Goal: Task Accomplishment & Management: Complete application form

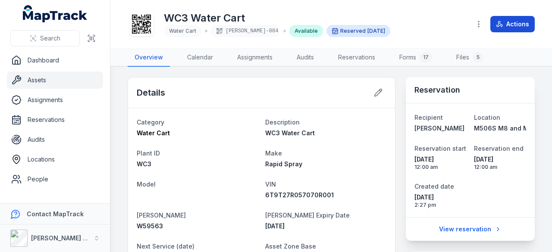
click at [510, 25] on button "Actions" at bounding box center [512, 24] width 44 height 16
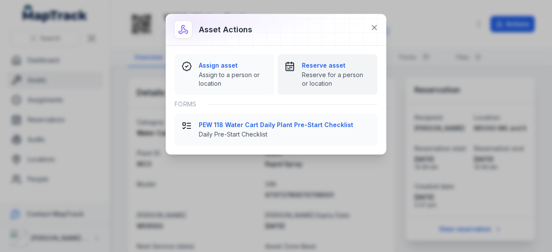
click at [314, 79] on span "Reserve for a person or location" at bounding box center [336, 79] width 69 height 17
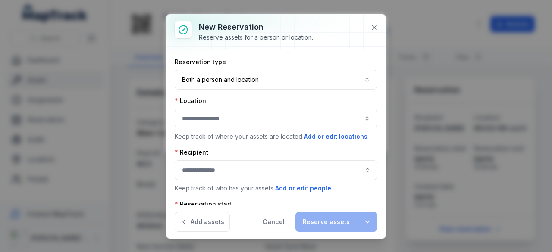
click at [242, 119] on button "button" at bounding box center [276, 119] width 203 height 20
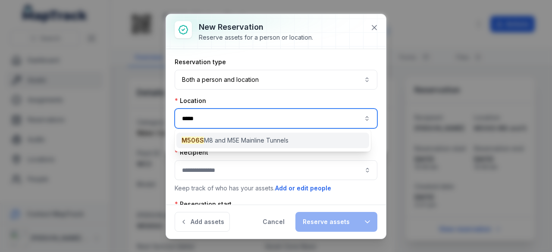
type input "*****"
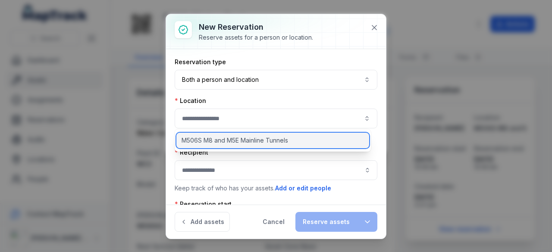
click at [259, 136] on div "M506S M8 and M5E Mainline Tunnels" at bounding box center [272, 141] width 193 height 16
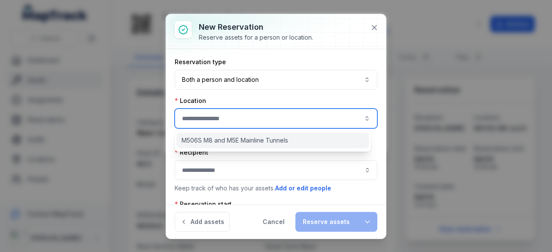
type input "**********"
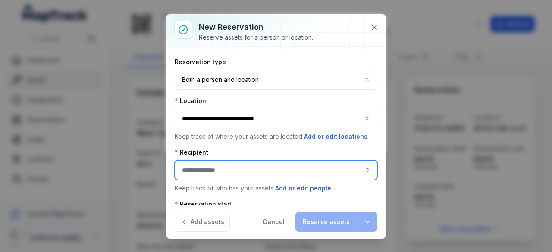
click at [249, 166] on input ":rhm:-form-item-label" at bounding box center [276, 170] width 203 height 20
click at [239, 191] on div "[PERSON_NAME]" at bounding box center [273, 192] width 178 height 9
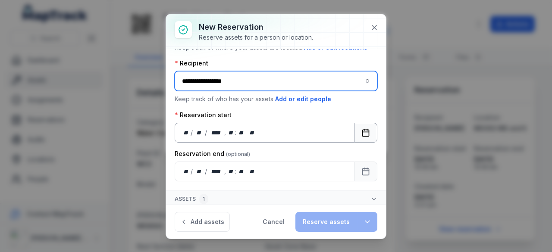
type input "**********"
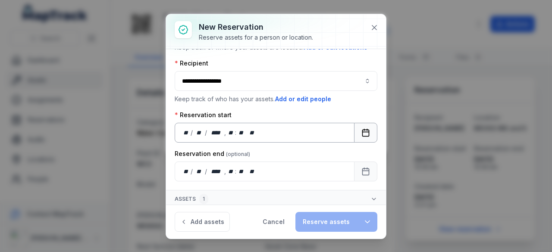
click at [361, 129] on icon "Calendar" at bounding box center [365, 132] width 9 height 9
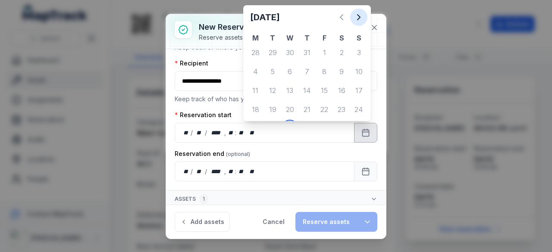
click at [360, 15] on icon "Next" at bounding box center [359, 17] width 10 height 10
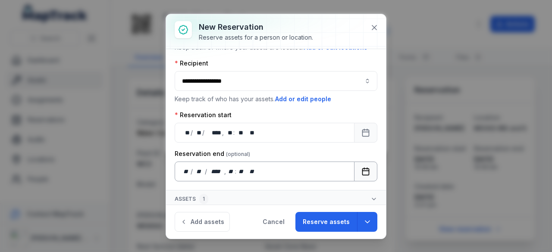
click at [356, 163] on button "Calendar" at bounding box center [365, 172] width 23 height 20
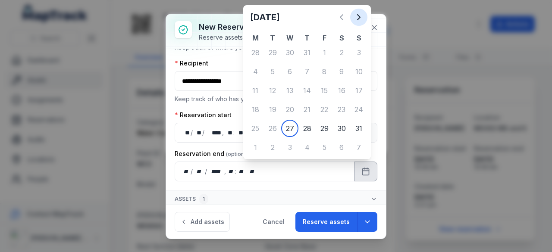
click at [359, 20] on icon "Next" at bounding box center [359, 17] width 10 height 10
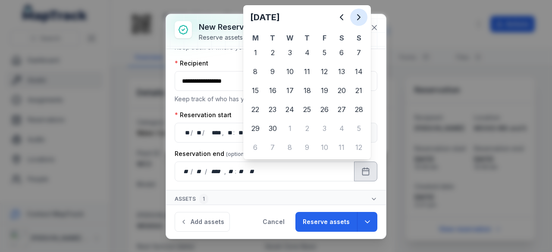
click at [359, 20] on icon "Next" at bounding box center [359, 17] width 10 height 10
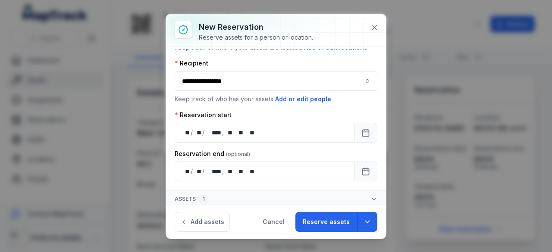
click at [316, 197] on button "Assets 1" at bounding box center [276, 199] width 220 height 17
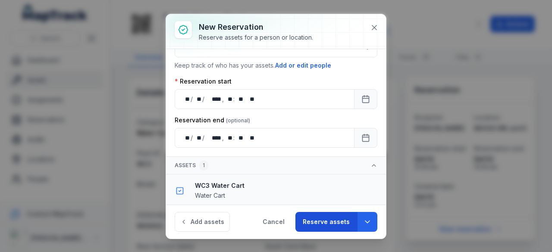
click at [324, 219] on button "Reserve assets" at bounding box center [326, 222] width 62 height 20
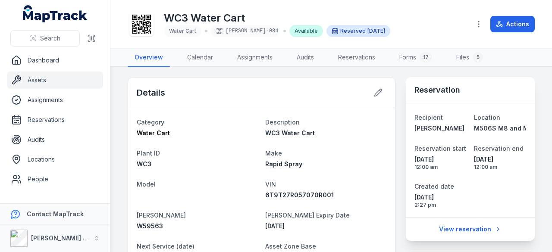
scroll to position [192, 0]
